Goal: Transaction & Acquisition: Book appointment/travel/reservation

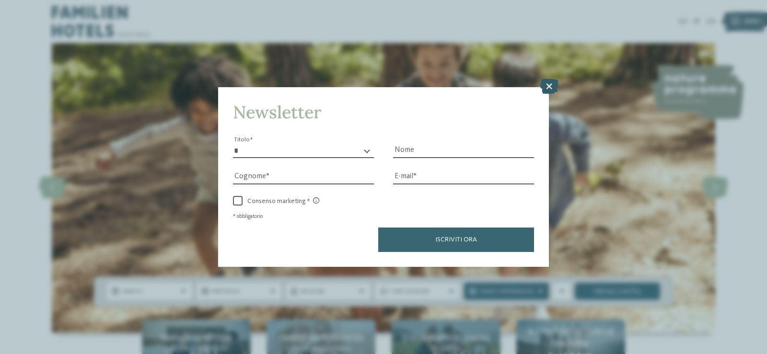
click at [551, 83] on icon at bounding box center [549, 86] width 19 height 15
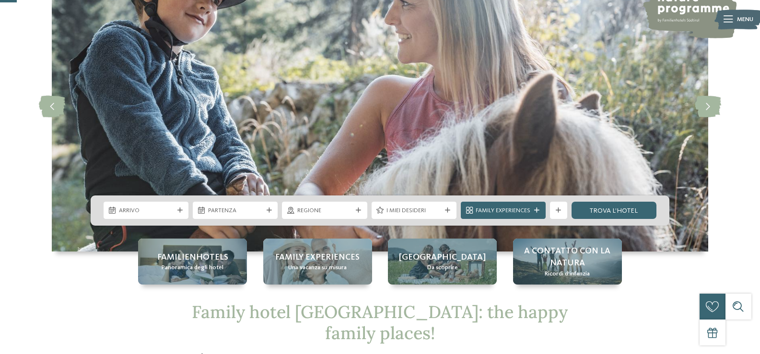
scroll to position [96, 0]
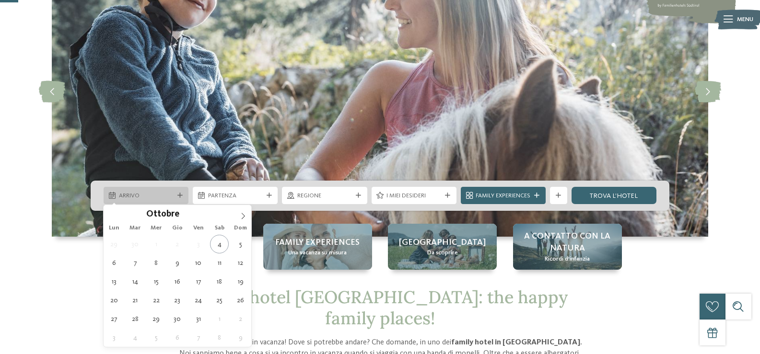
click at [157, 195] on span "Arrivo" at bounding box center [146, 196] width 55 height 9
click at [245, 219] on icon at bounding box center [243, 216] width 7 height 7
type div "[DATE]"
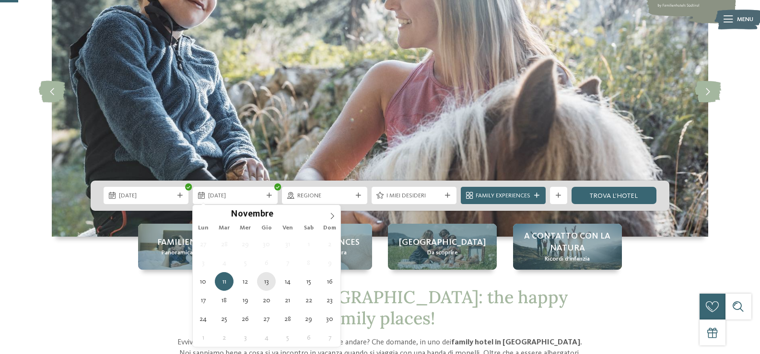
type div "[DATE]"
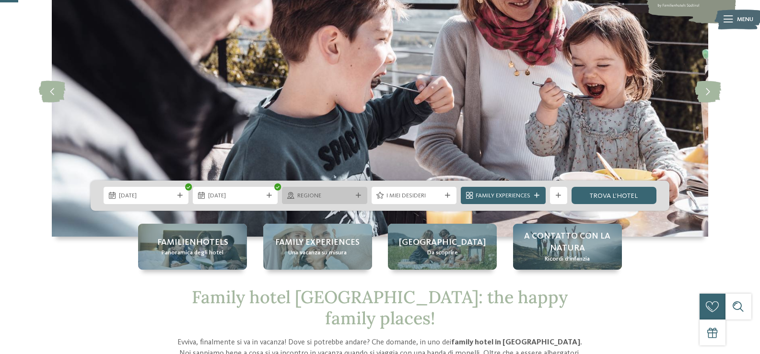
click at [331, 199] on span "Regione" at bounding box center [324, 196] width 55 height 9
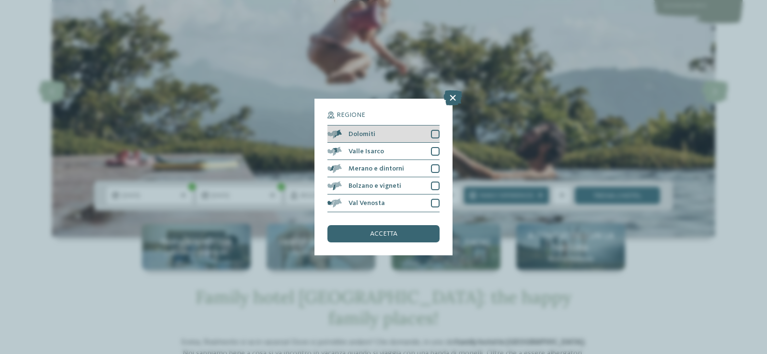
click at [436, 136] on div at bounding box center [435, 134] width 9 height 9
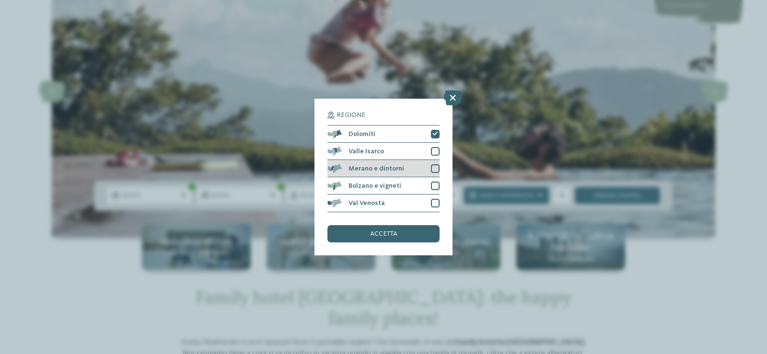
click at [432, 169] on div at bounding box center [435, 168] width 9 height 9
click at [434, 185] on div at bounding box center [435, 186] width 9 height 9
click at [390, 230] on div "accetta" at bounding box center [383, 233] width 112 height 17
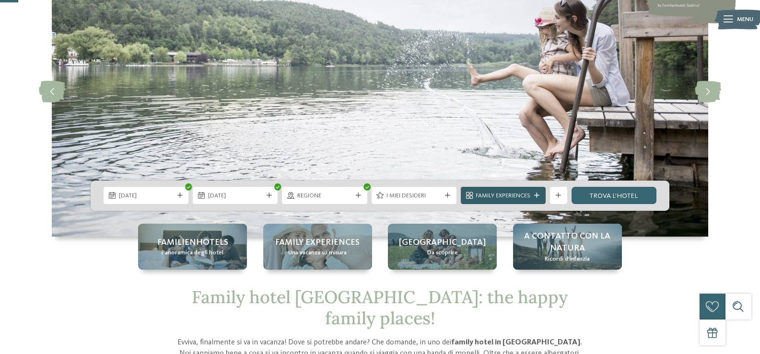
click at [510, 196] on span "Family Experiences" at bounding box center [503, 196] width 55 height 9
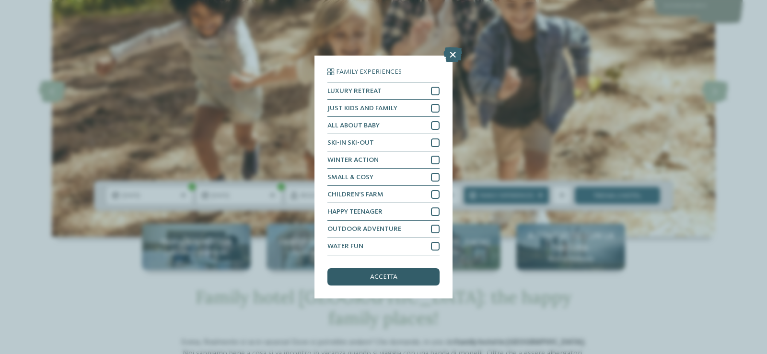
click at [380, 281] on div "accetta" at bounding box center [383, 277] width 112 height 17
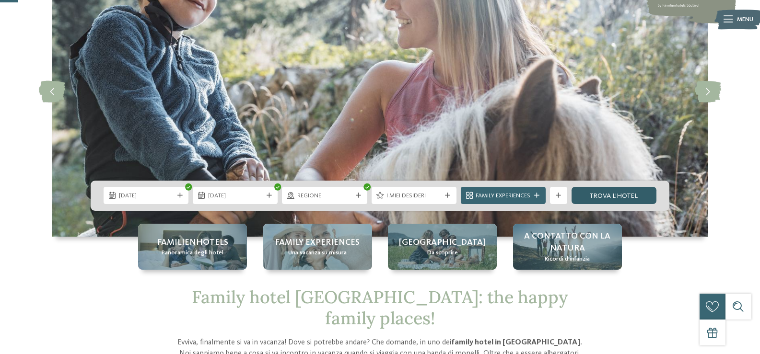
click at [614, 197] on link "trova l’hotel" at bounding box center [614, 195] width 85 height 17
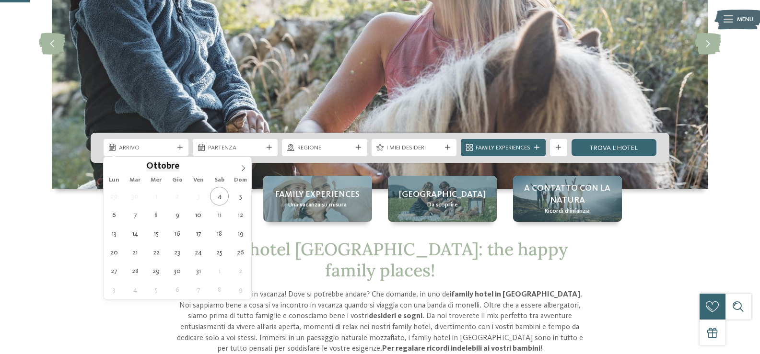
click at [164, 153] on div "Arrivo" at bounding box center [146, 147] width 85 height 17
click at [245, 169] on icon at bounding box center [243, 168] width 7 height 7
type div "[DATE]"
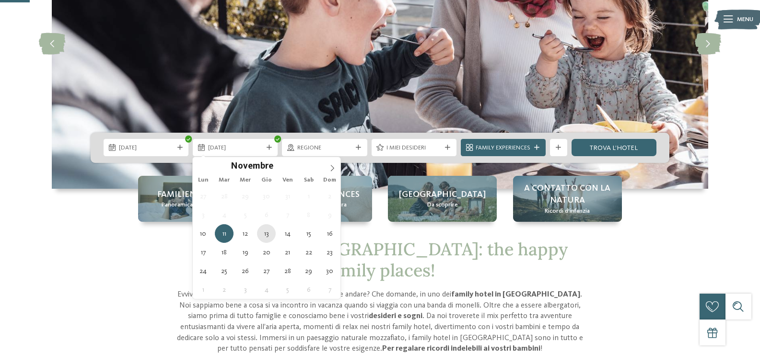
type div "[DATE]"
